Goal: Navigation & Orientation: Understand site structure

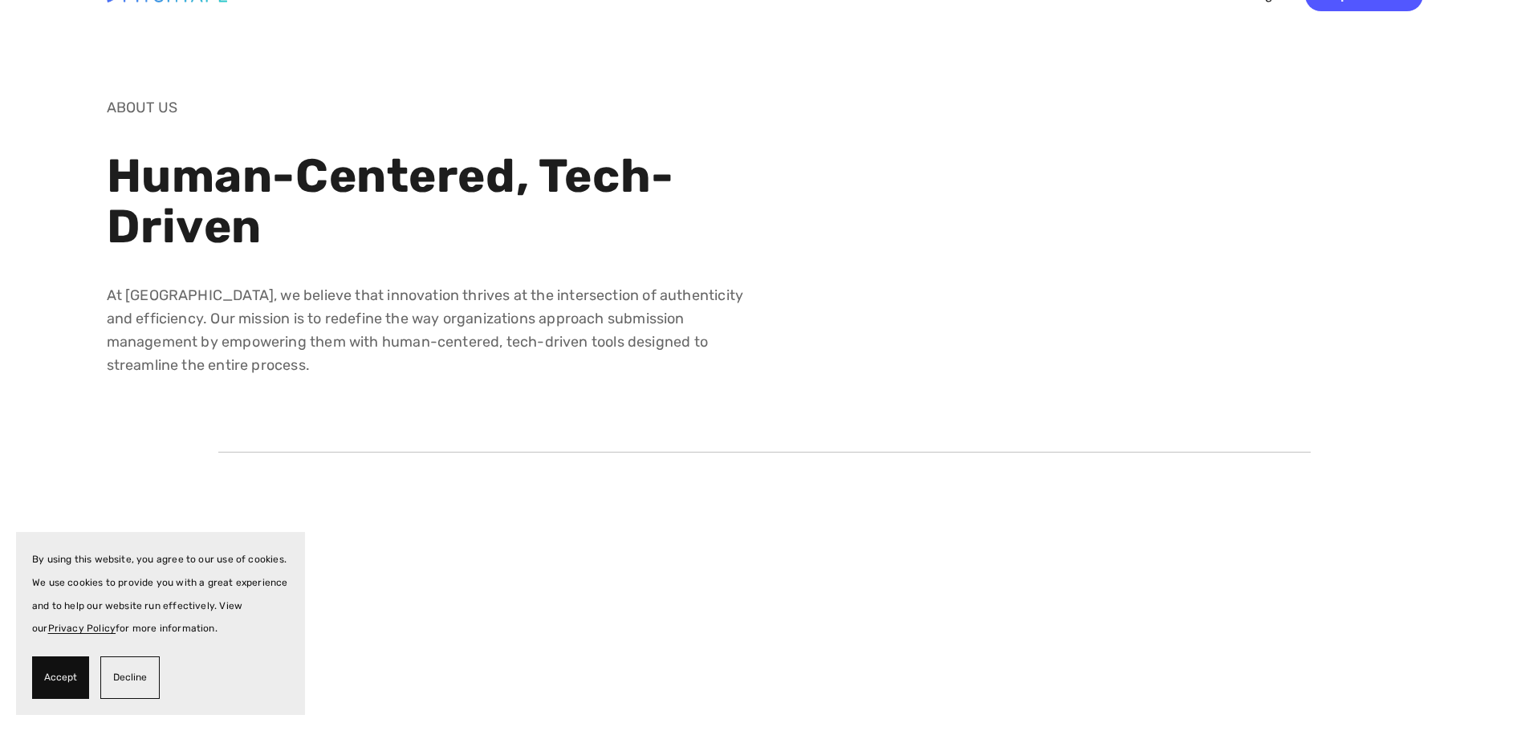
scroll to position [80, 0]
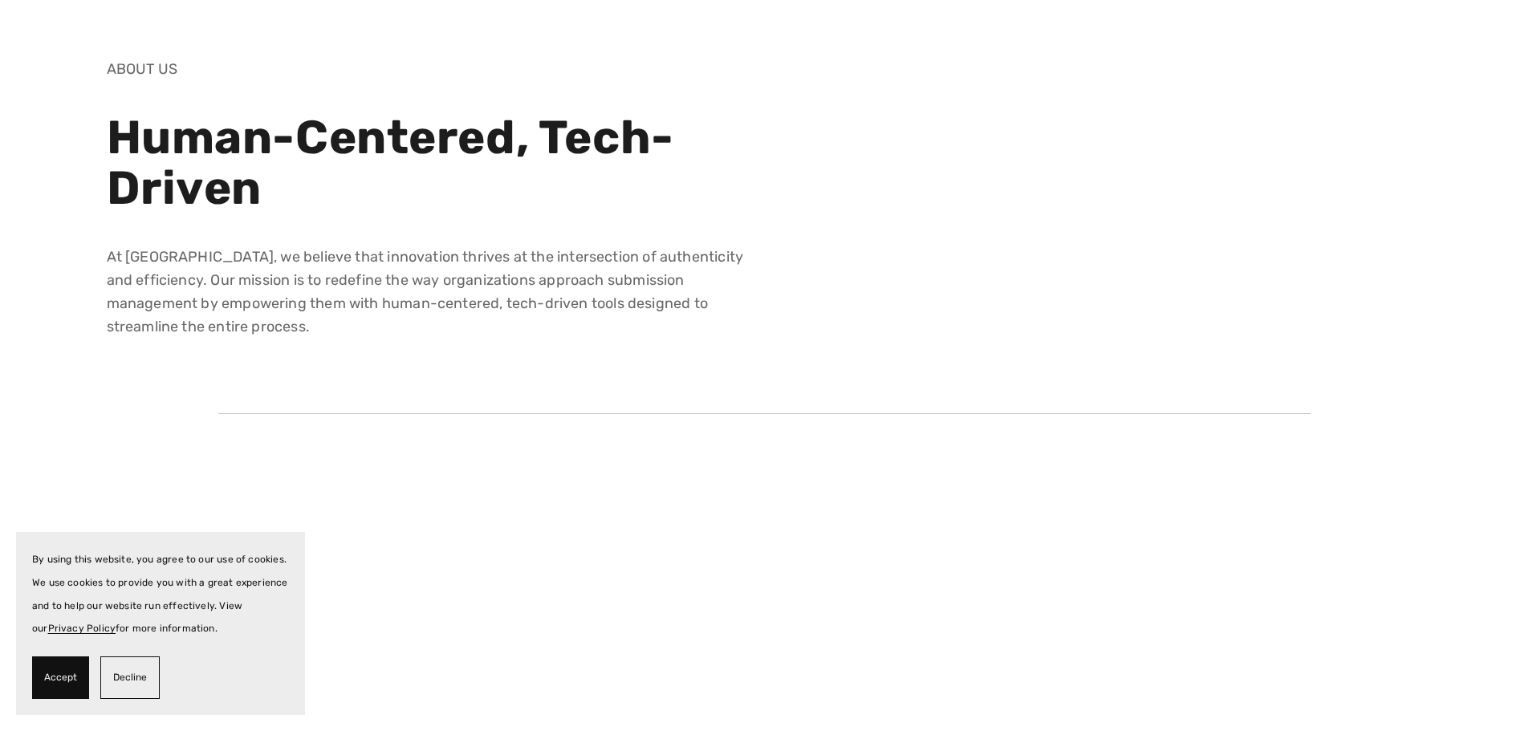
click at [129, 680] on span "Decline" at bounding box center [130, 677] width 34 height 23
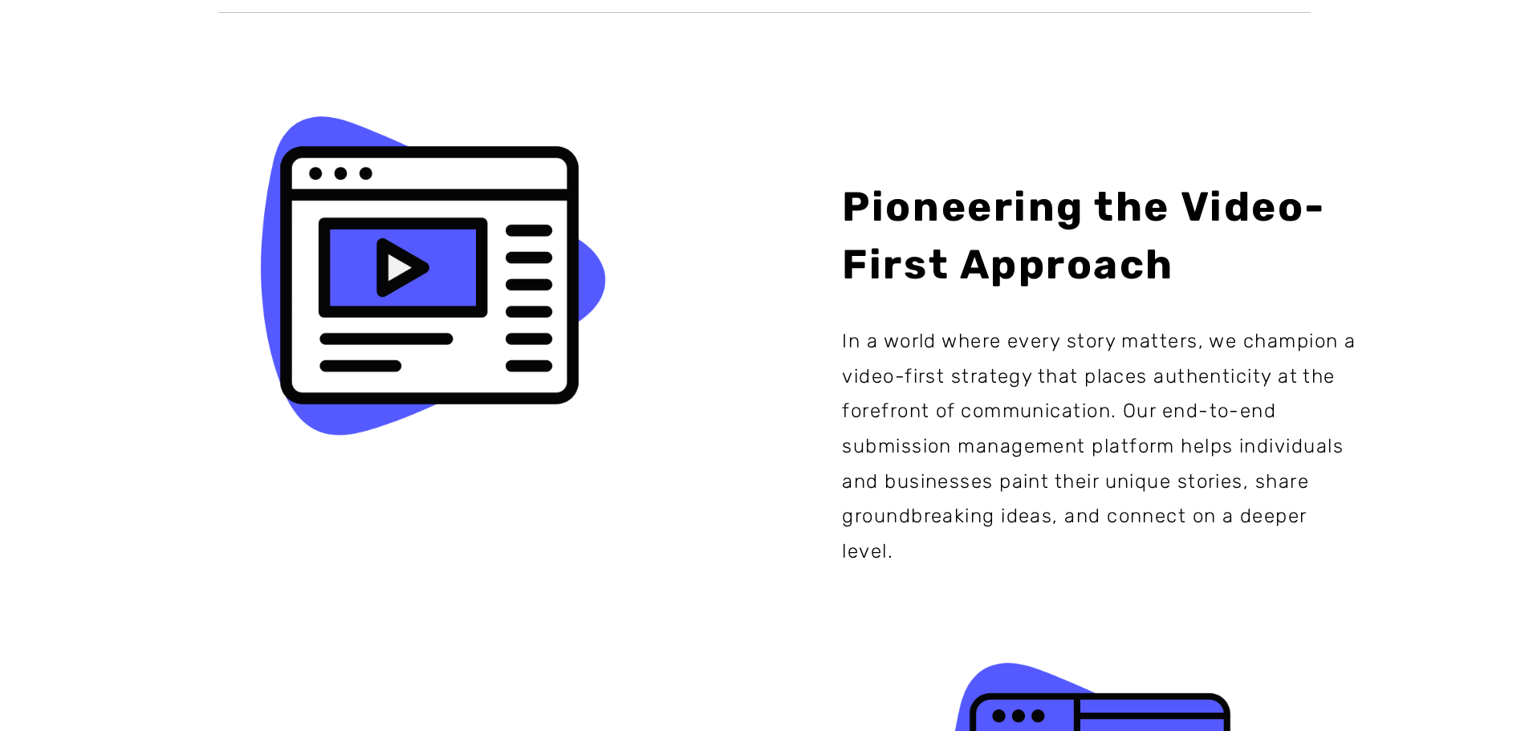
scroll to position [0, 0]
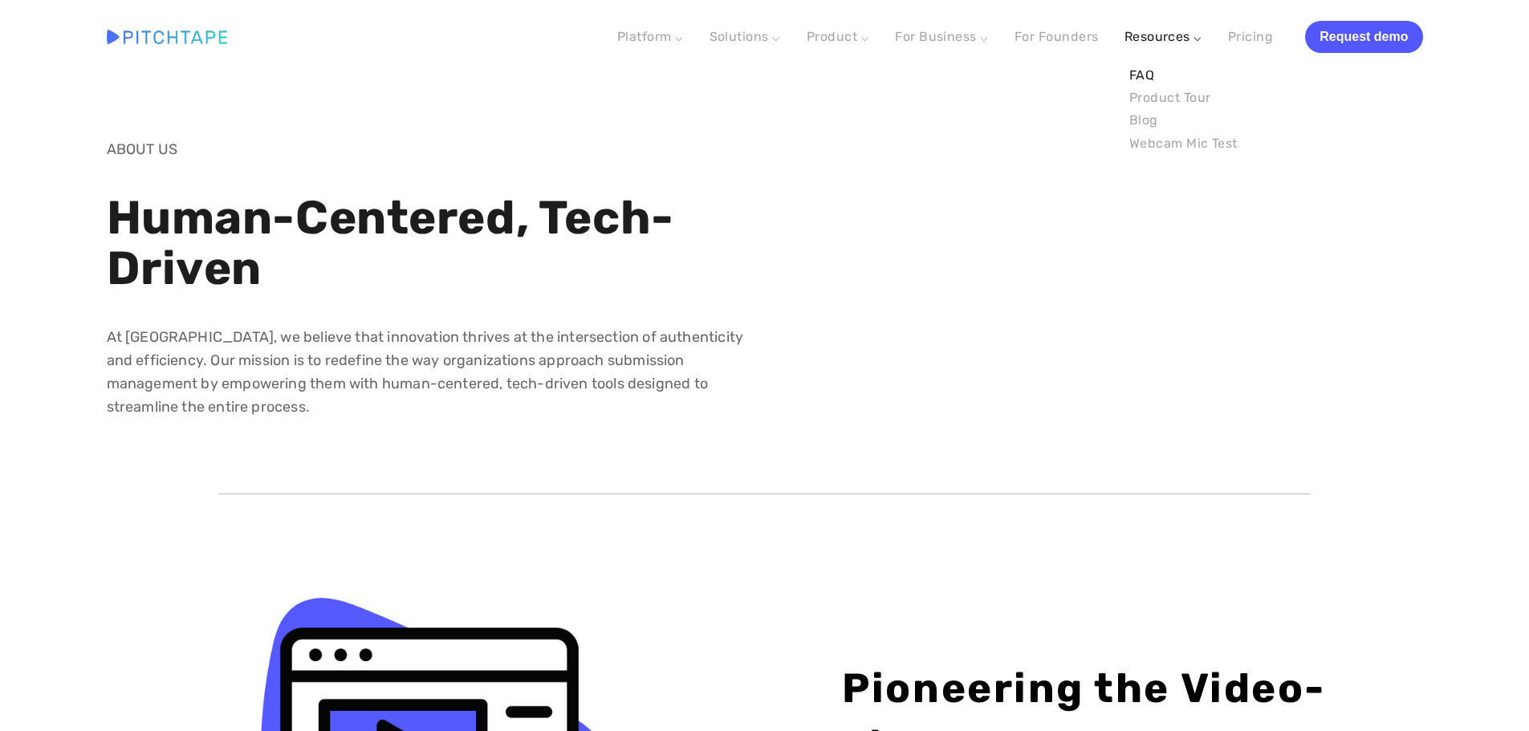
click at [1140, 71] on link "FAQ" at bounding box center [1184, 75] width 118 height 22
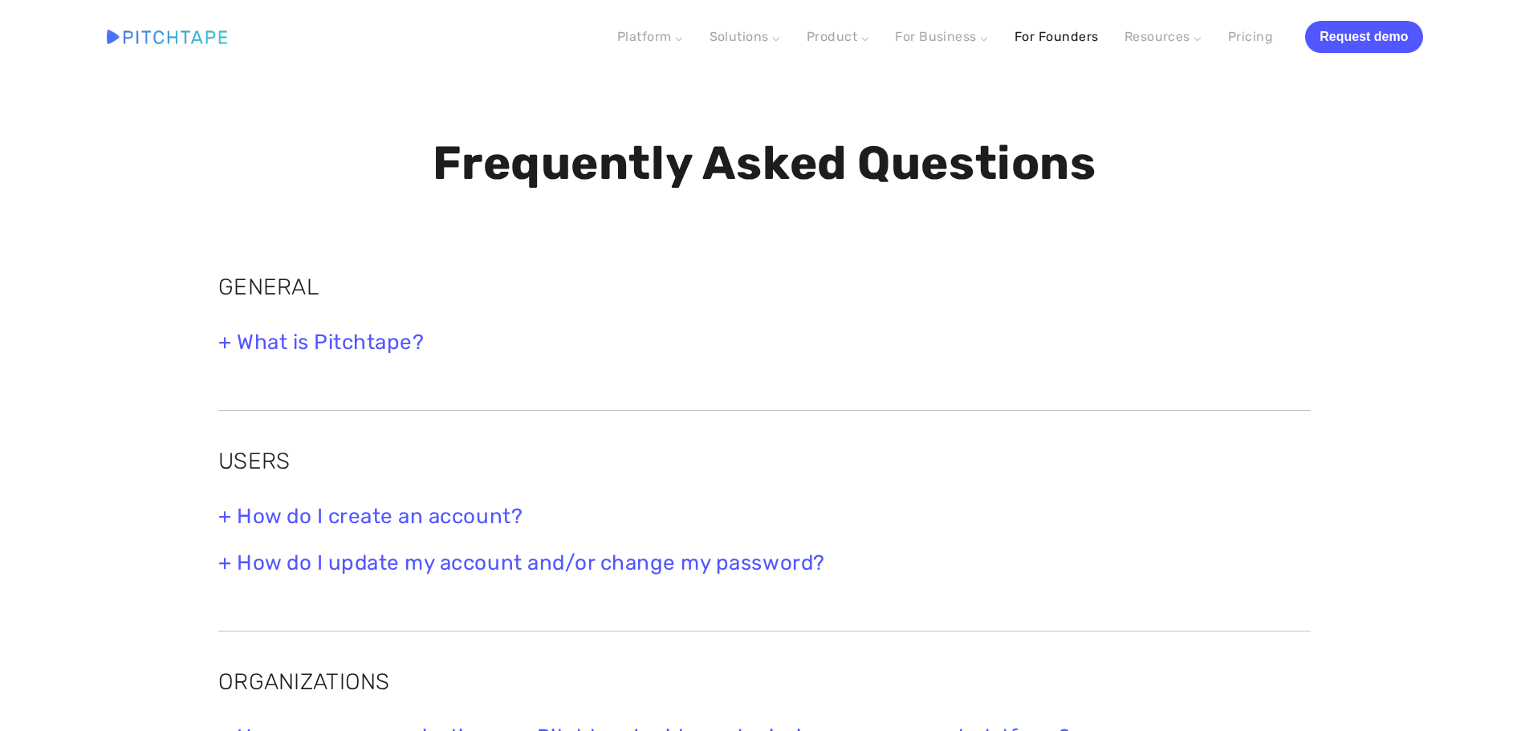
click at [1058, 31] on link "For Founders" at bounding box center [1057, 36] width 84 height 29
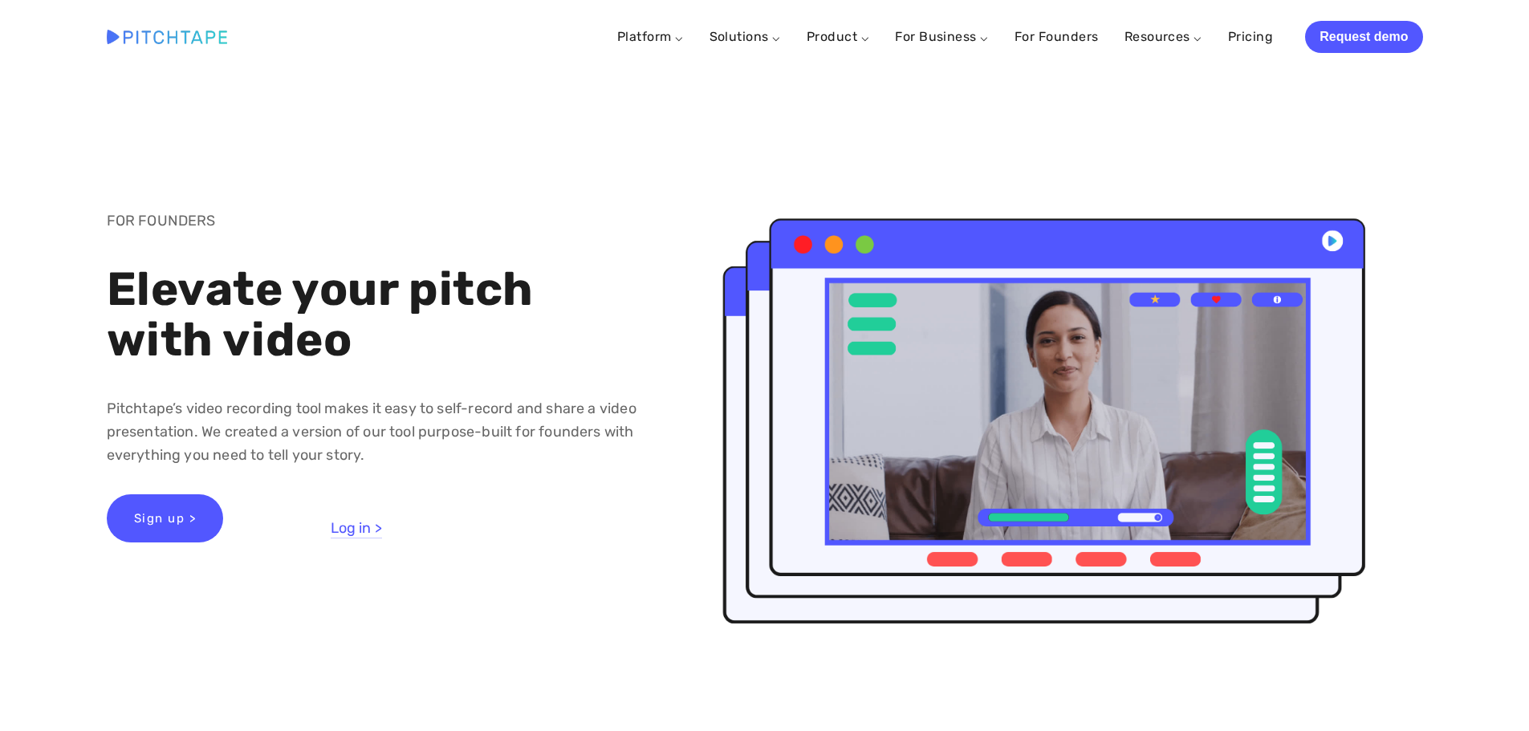
click at [142, 38] on img at bounding box center [167, 37] width 120 height 14
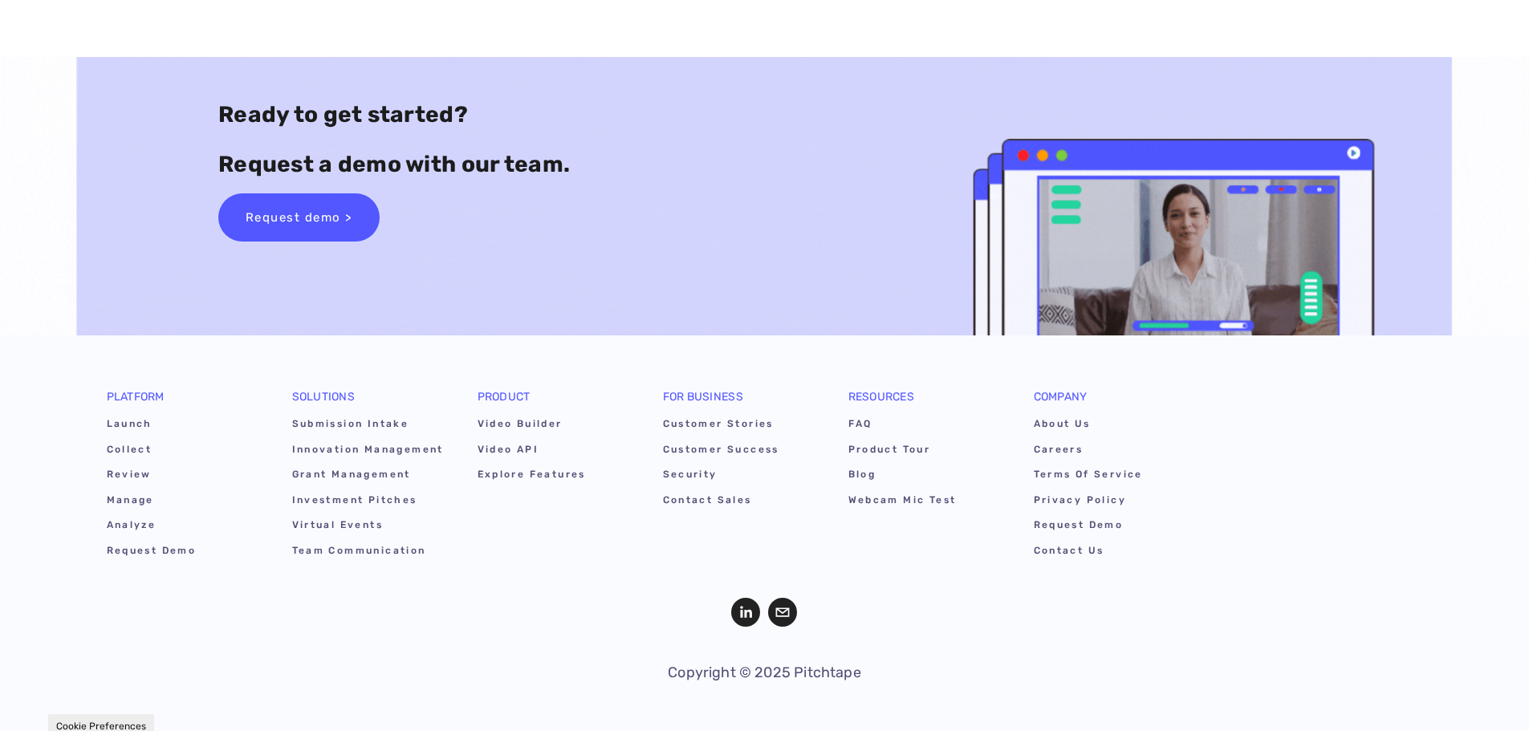
scroll to position [9750, 0]
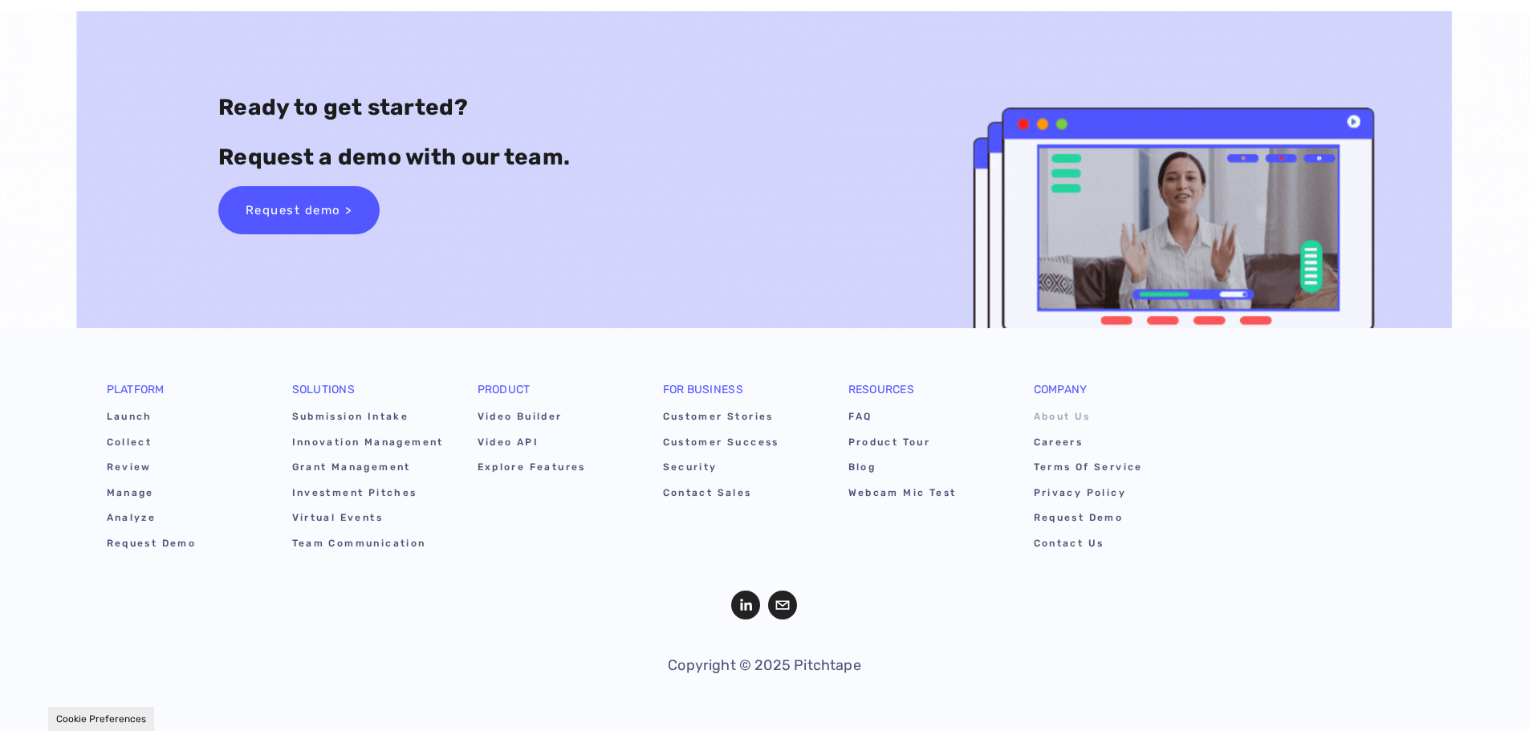
click at [1073, 417] on link "About Us" at bounding box center [1110, 419] width 153 height 25
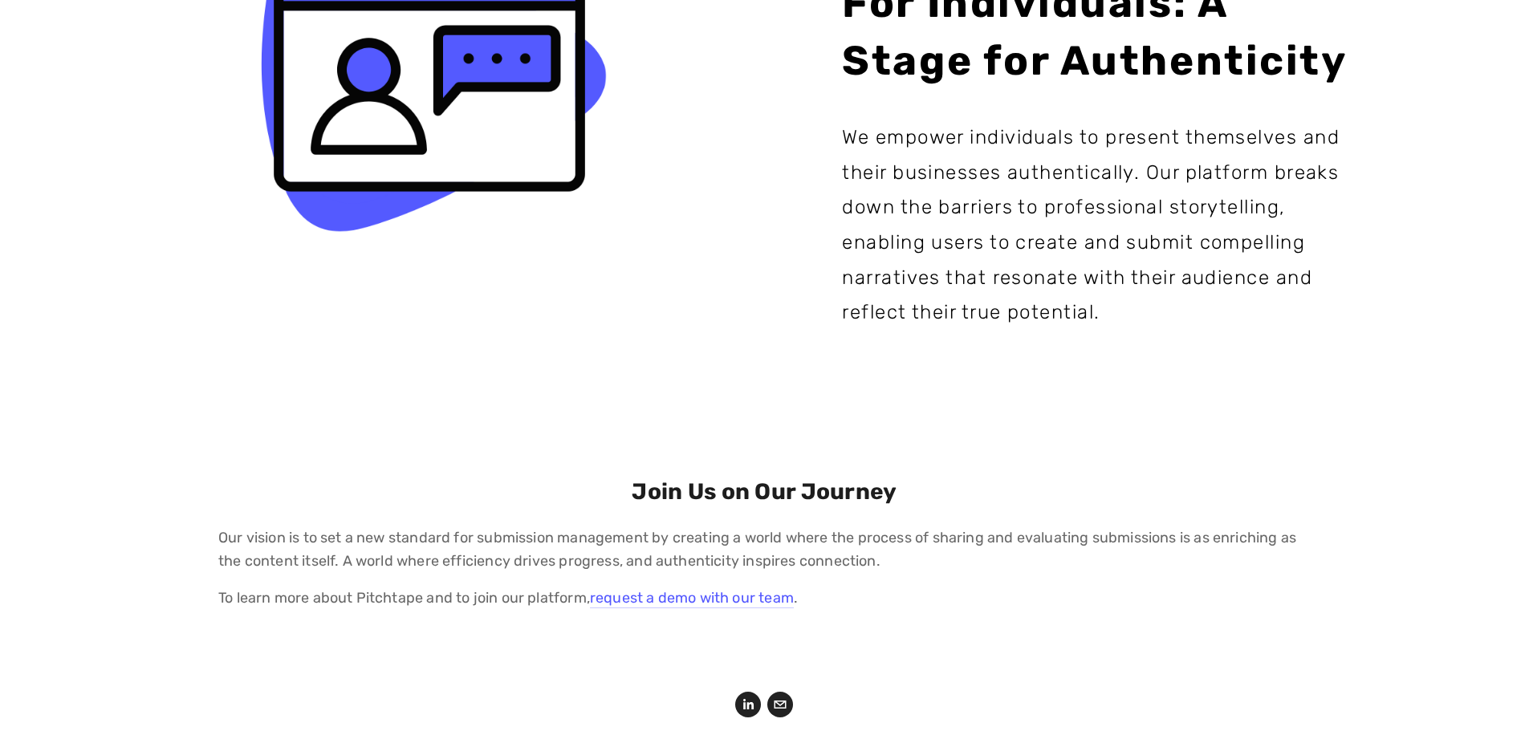
scroll to position [2168, 0]
